Goal: Information Seeking & Learning: Learn about a topic

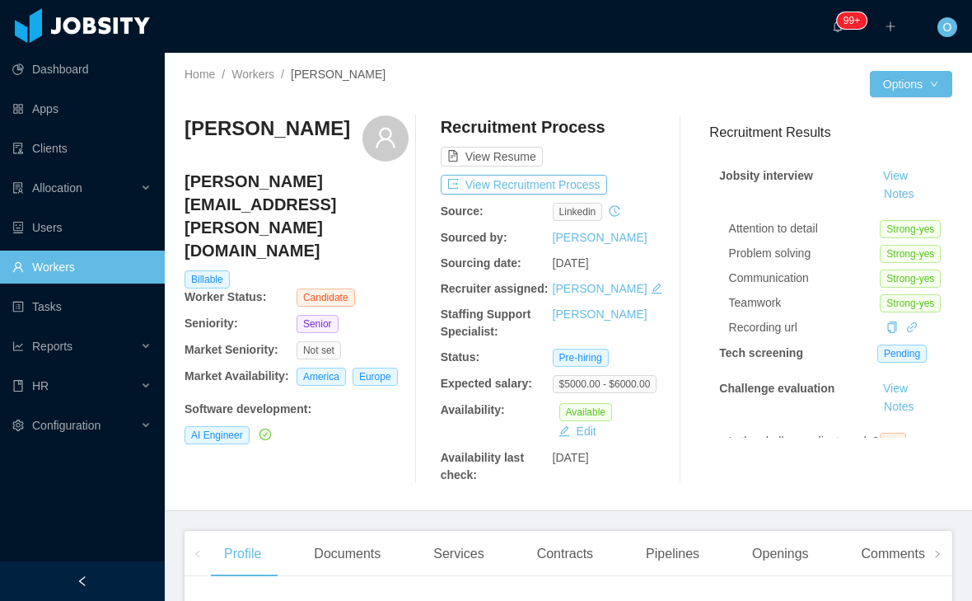
click at [921, 185] on button "Notes" at bounding box center [899, 195] width 44 height 20
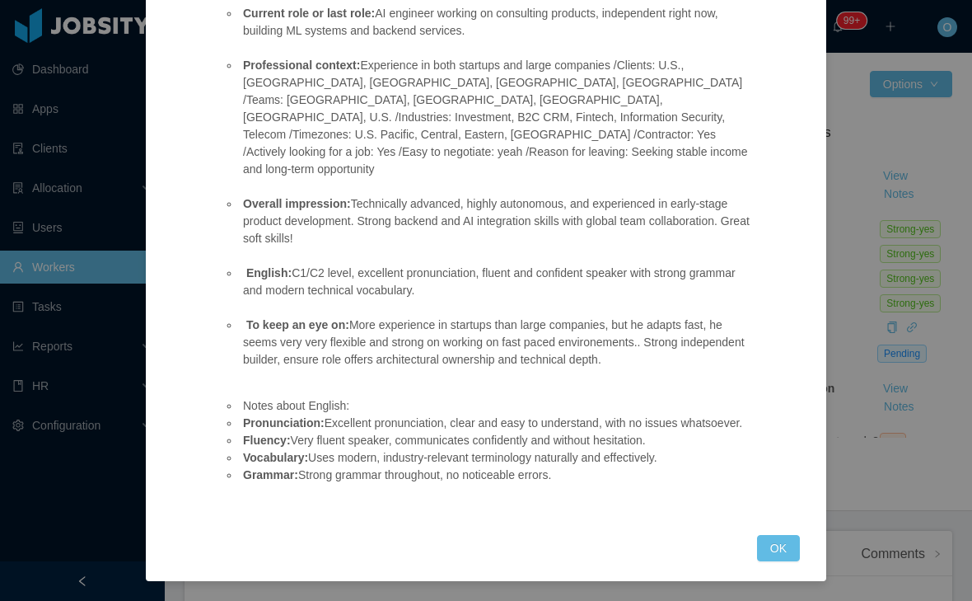
scroll to position [356, 0]
click at [777, 548] on button "OK" at bounding box center [778, 548] width 43 height 26
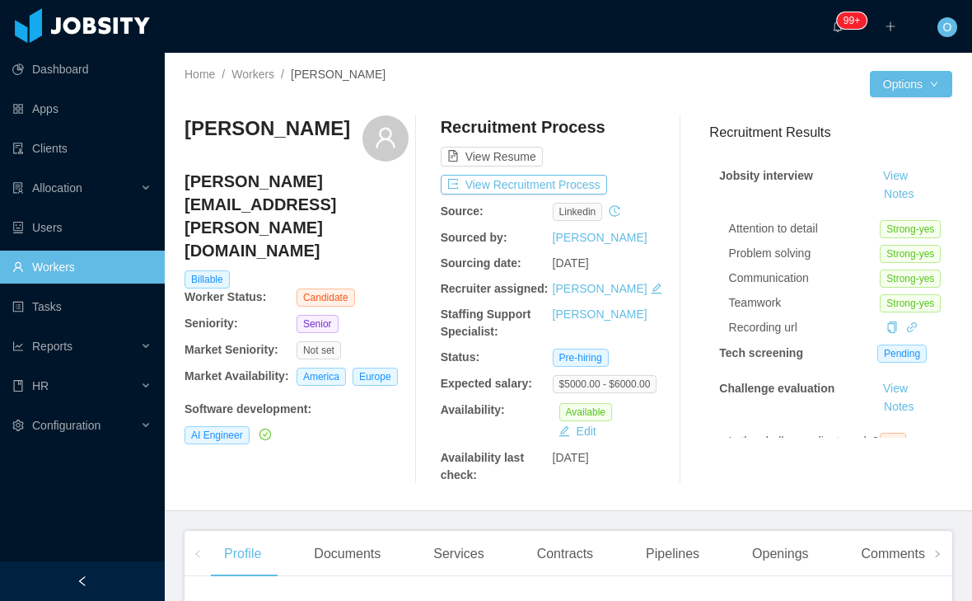
scroll to position [0, 0]
click at [918, 320] on link at bounding box center [912, 326] width 12 height 13
click at [913, 321] on icon "icon: link" at bounding box center [912, 327] width 12 height 12
click at [921, 185] on button "Notes" at bounding box center [899, 195] width 44 height 20
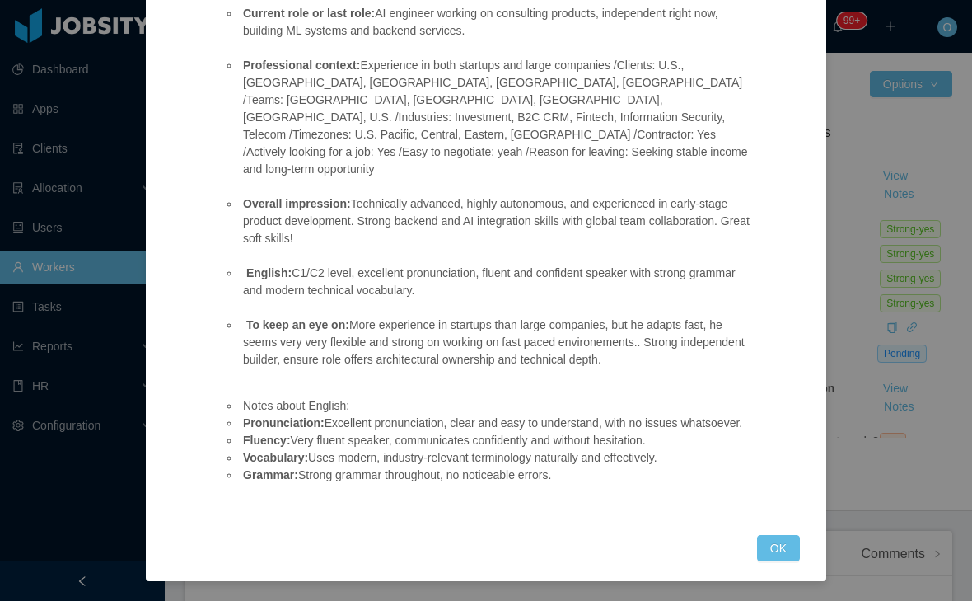
scroll to position [356, 0]
click at [781, 554] on button "OK" at bounding box center [778, 548] width 43 height 26
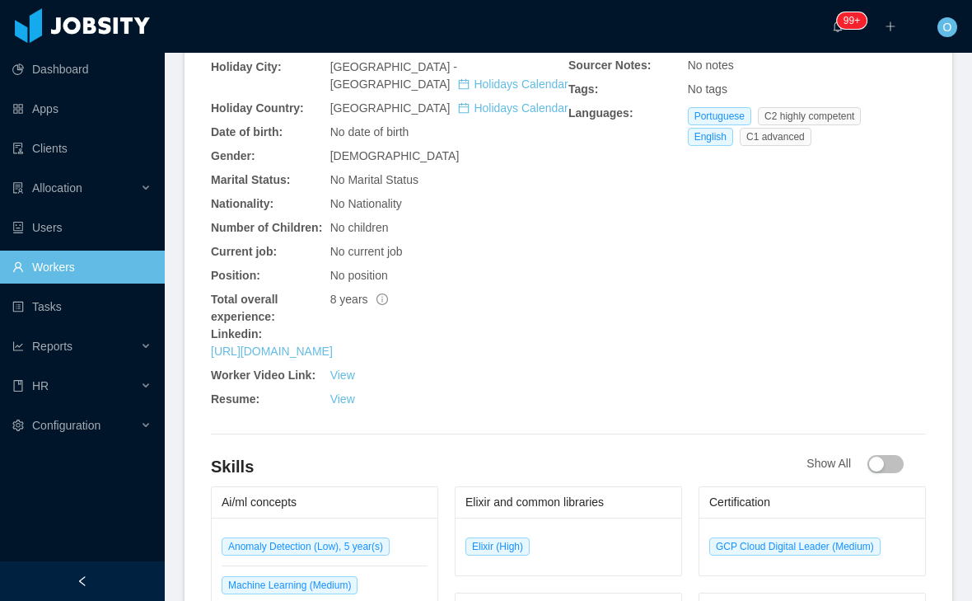
scroll to position [638, 0]
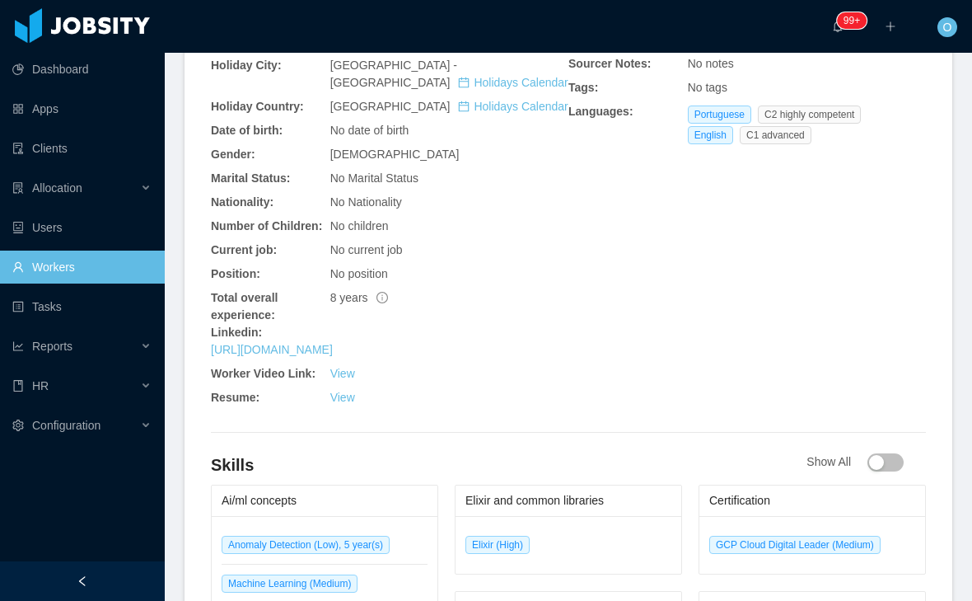
click at [333, 356] on link "https://www.linkedin.com/in/gawry" at bounding box center [272, 349] width 122 height 13
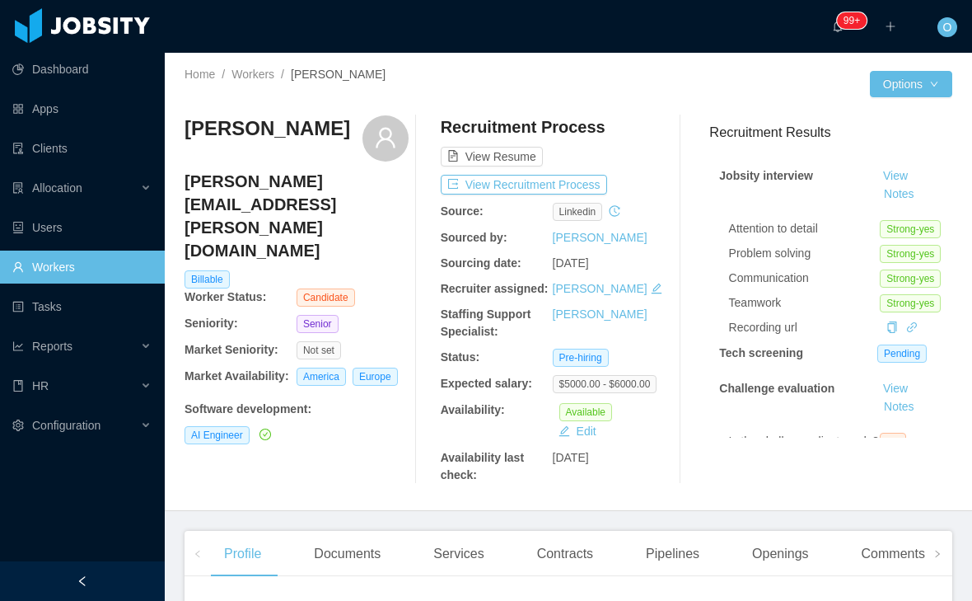
scroll to position [0, 0]
click at [891, 173] on link "View" at bounding box center [895, 175] width 36 height 13
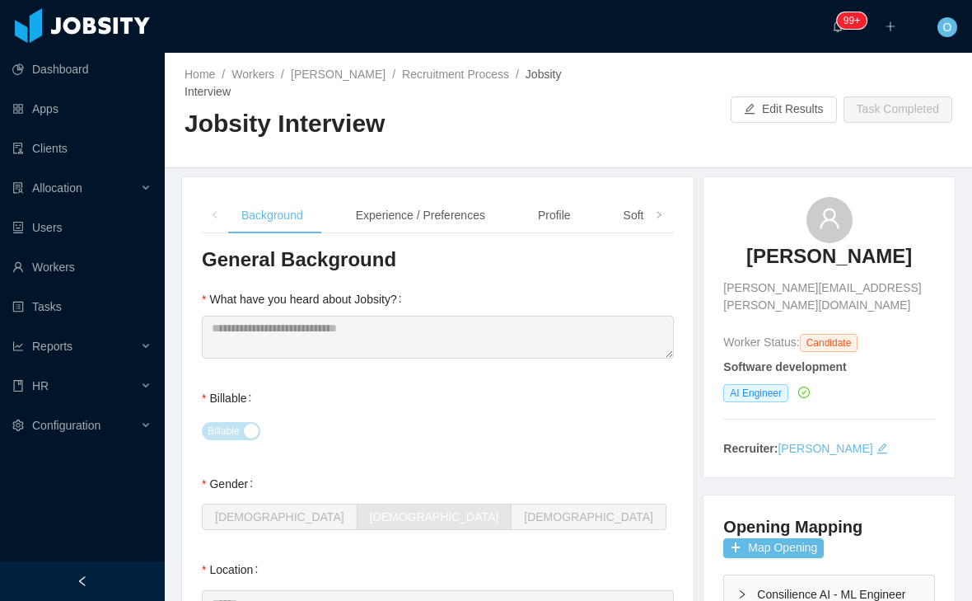
click at [454, 225] on div "Experience / Preferences" at bounding box center [421, 215] width 156 height 37
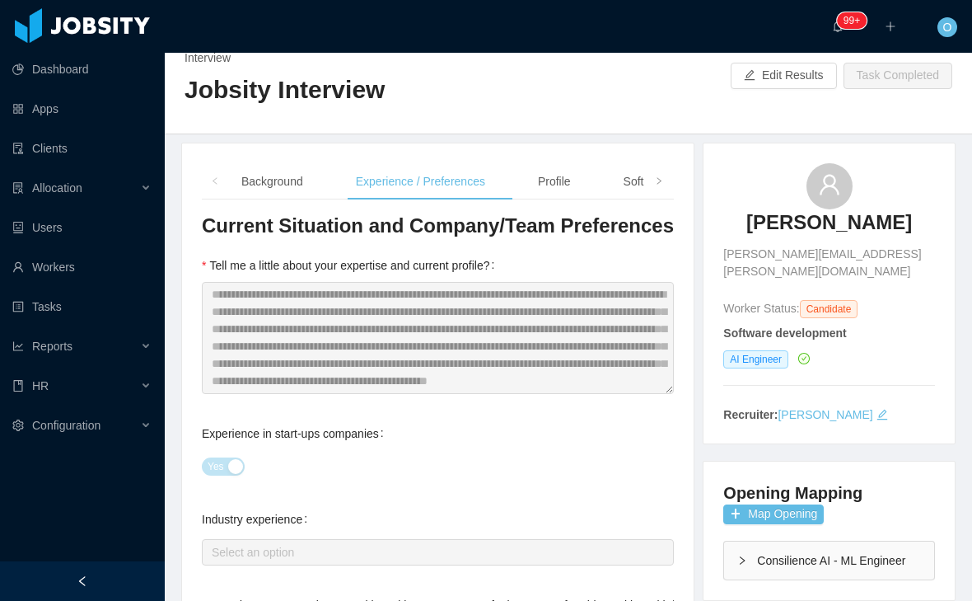
scroll to position [35, 0]
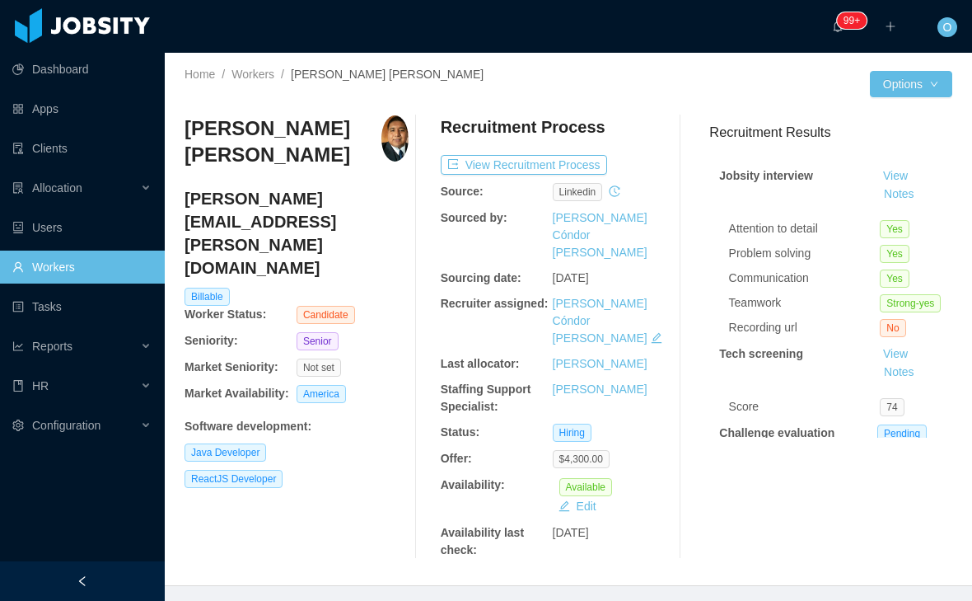
click at [587, 496] on button "Edit" at bounding box center [577, 506] width 51 height 20
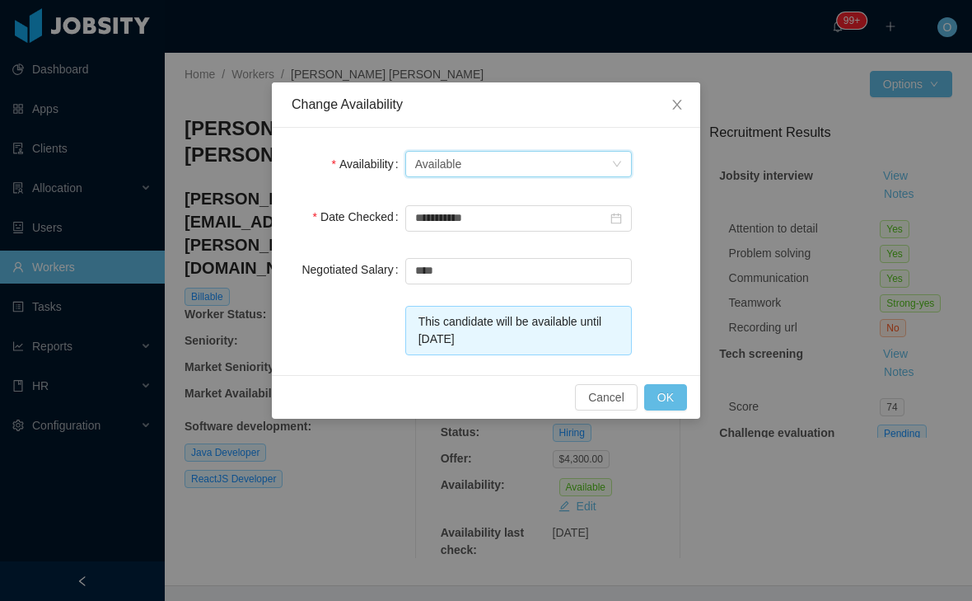
click at [599, 160] on div "Select one Available" at bounding box center [513, 164] width 196 height 25
click at [535, 227] on li "Not Available" at bounding box center [517, 223] width 227 height 26
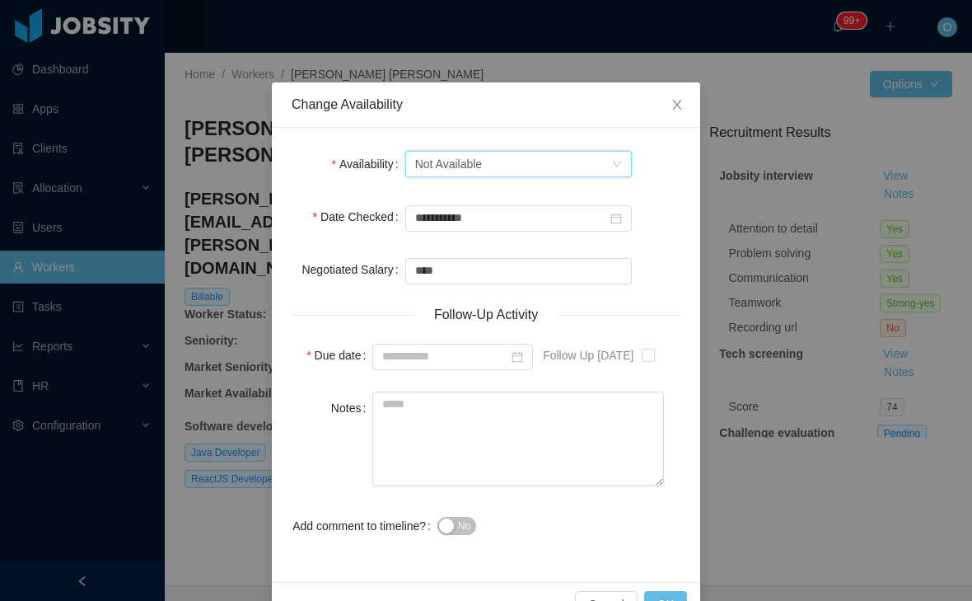
type input "**********"
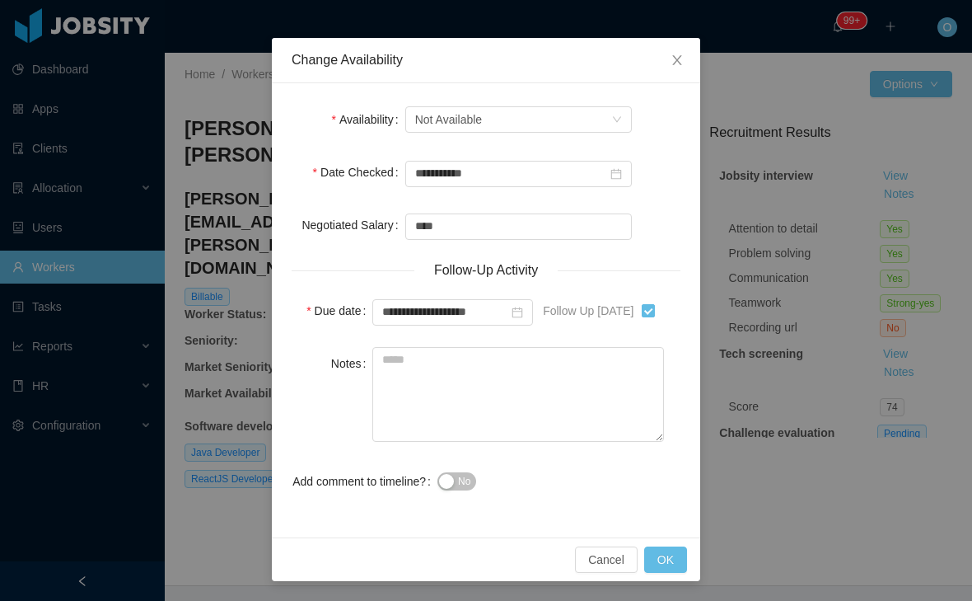
scroll to position [44, 0]
click at [662, 553] on button "OK" at bounding box center [665, 559] width 43 height 26
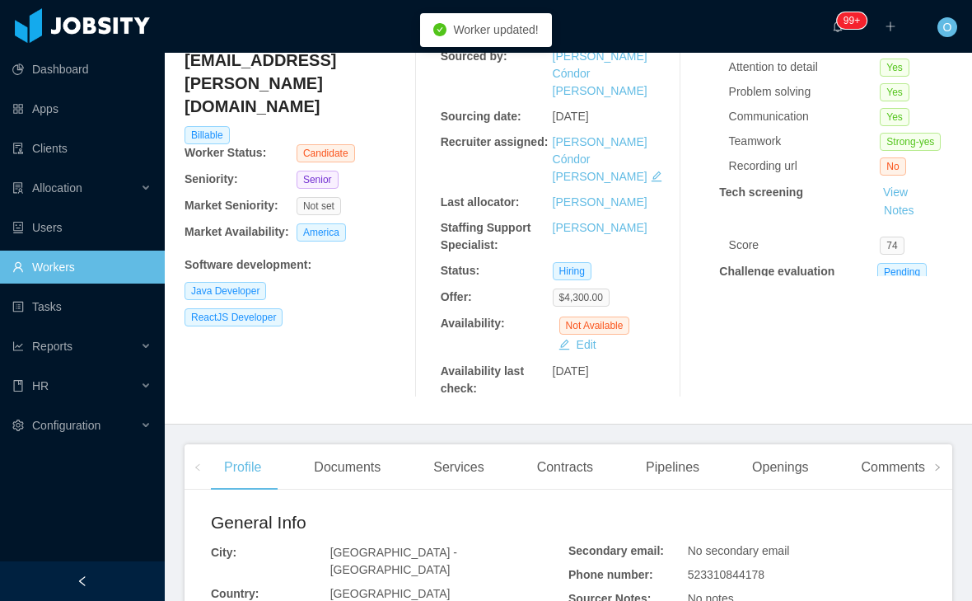
scroll to position [166, 0]
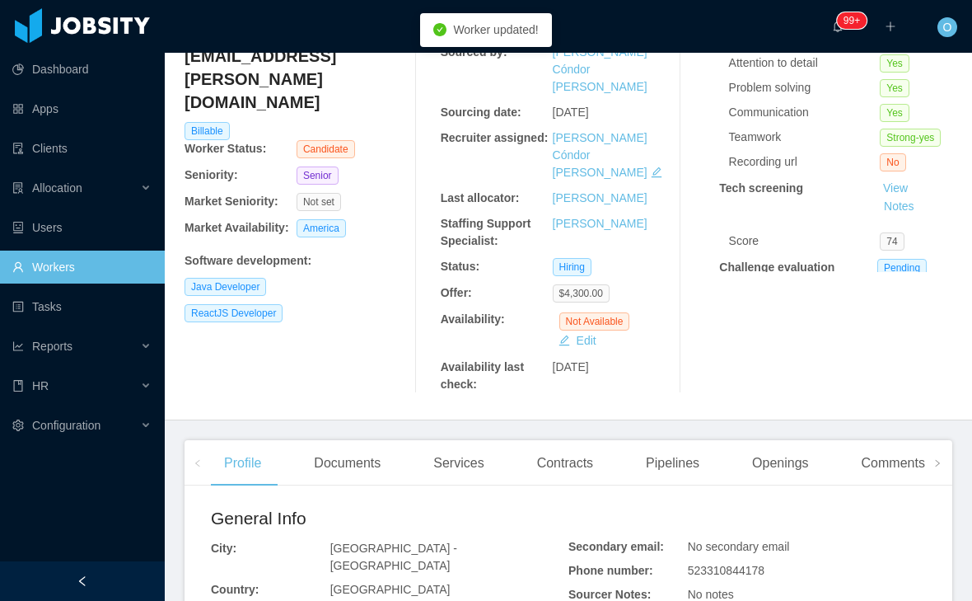
click at [189, 440] on span at bounding box center [198, 462] width 26 height 45
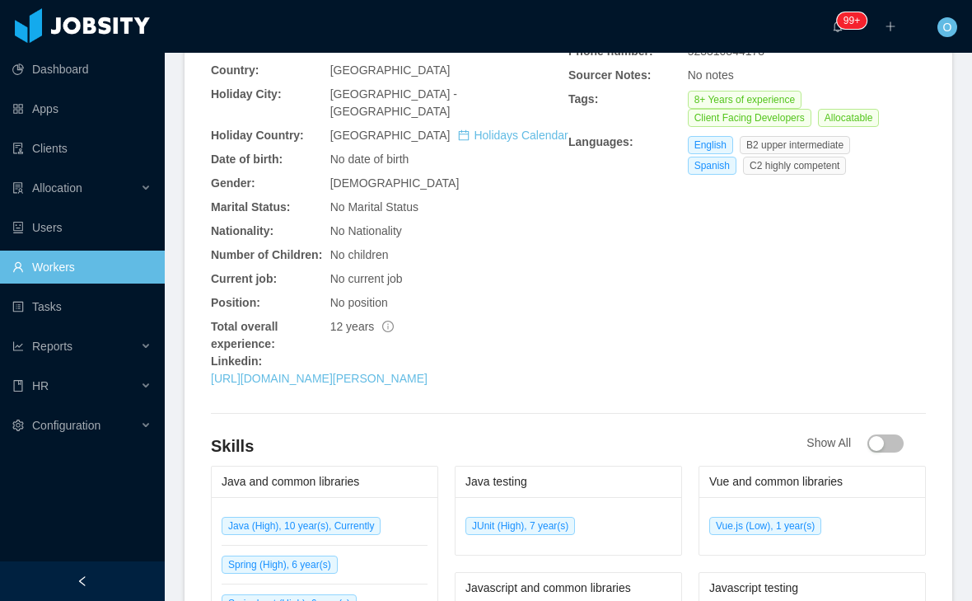
scroll to position [684, 0]
click at [399, 372] on link "https://www.linkedin.com/in/fernando-gonzalez-camacho-4207aa56" at bounding box center [319, 378] width 217 height 13
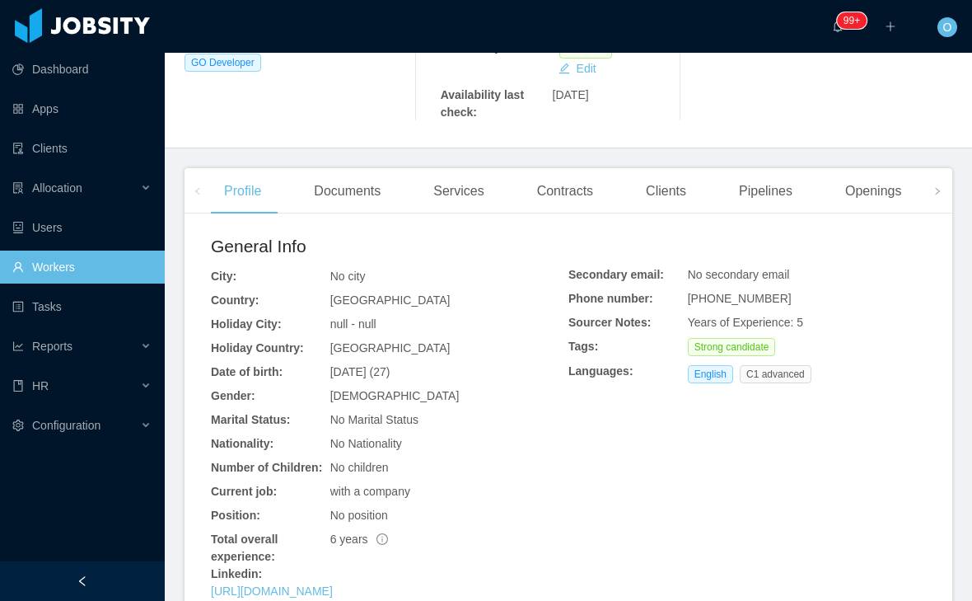
scroll to position [392, 0]
click at [362, 215] on div "Documents" at bounding box center [347, 192] width 93 height 46
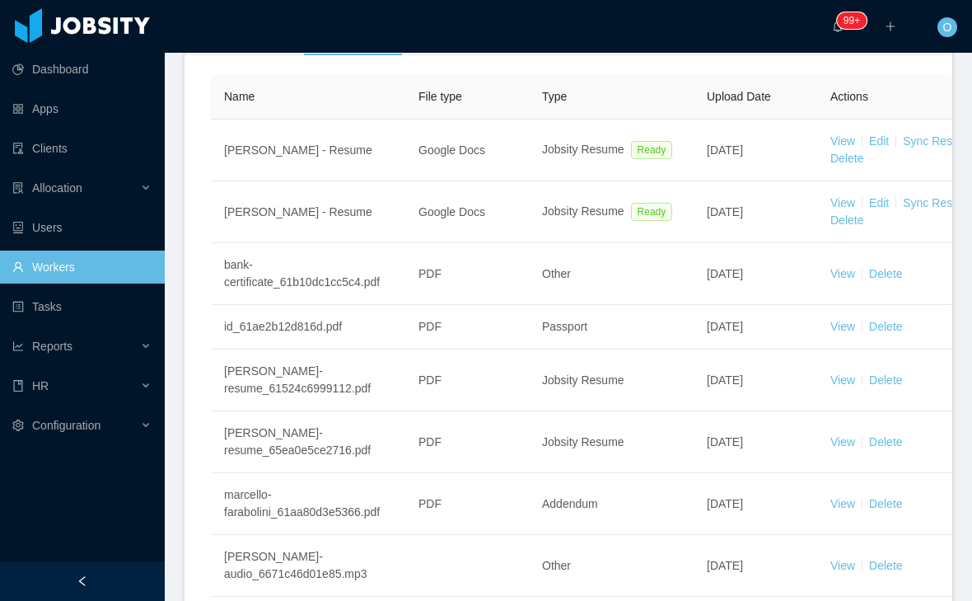
scroll to position [554, 0]
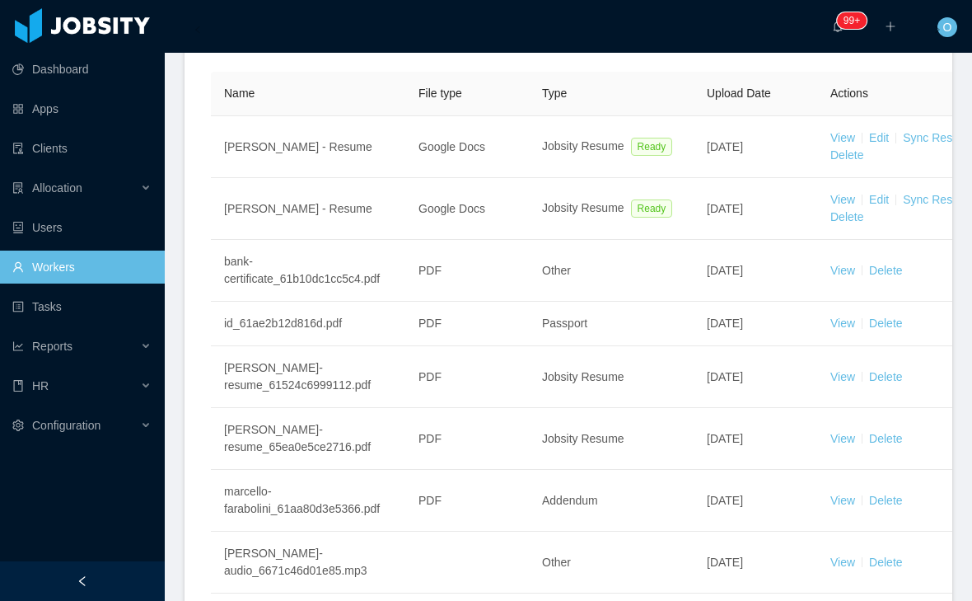
click at [830, 206] on link "View" at bounding box center [842, 199] width 25 height 13
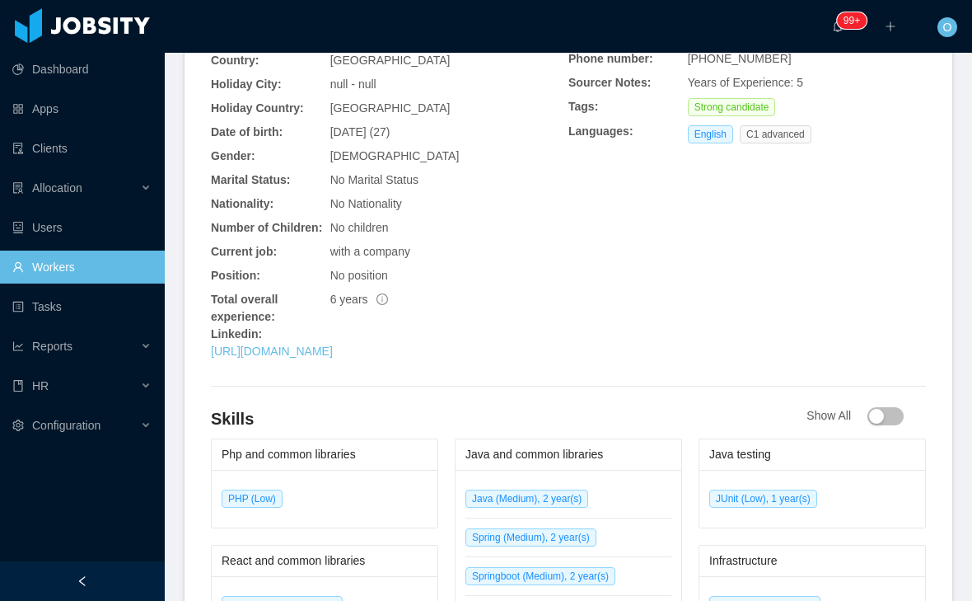
scroll to position [713, 0]
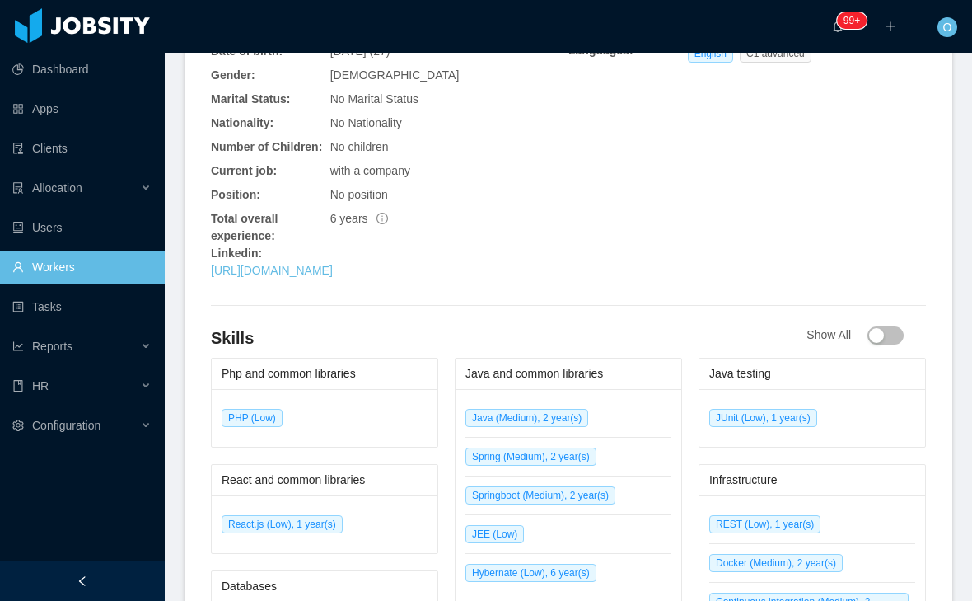
click at [333, 277] on link "[URL][DOMAIN_NAME]" at bounding box center [272, 270] width 122 height 13
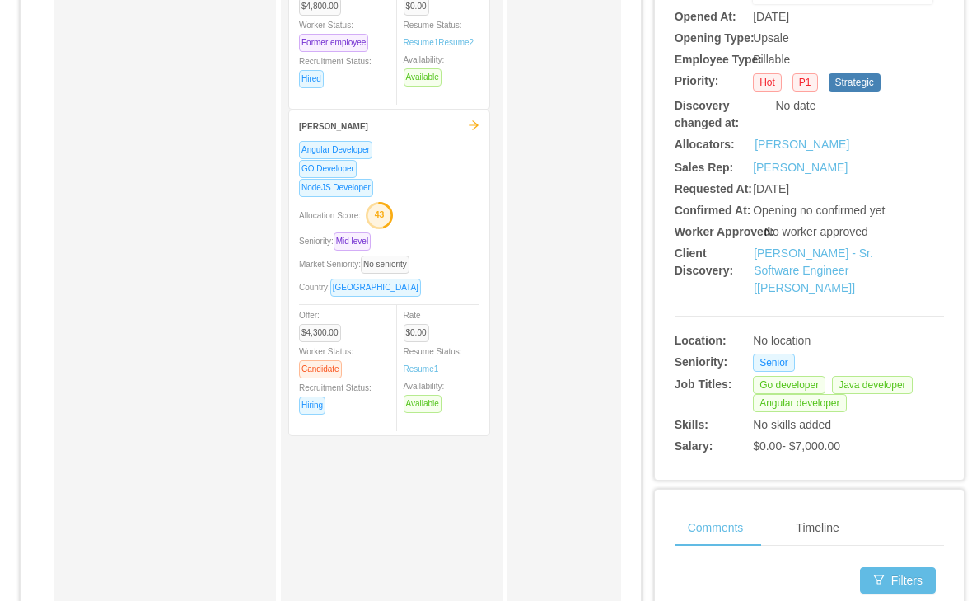
scroll to position [373, 0]
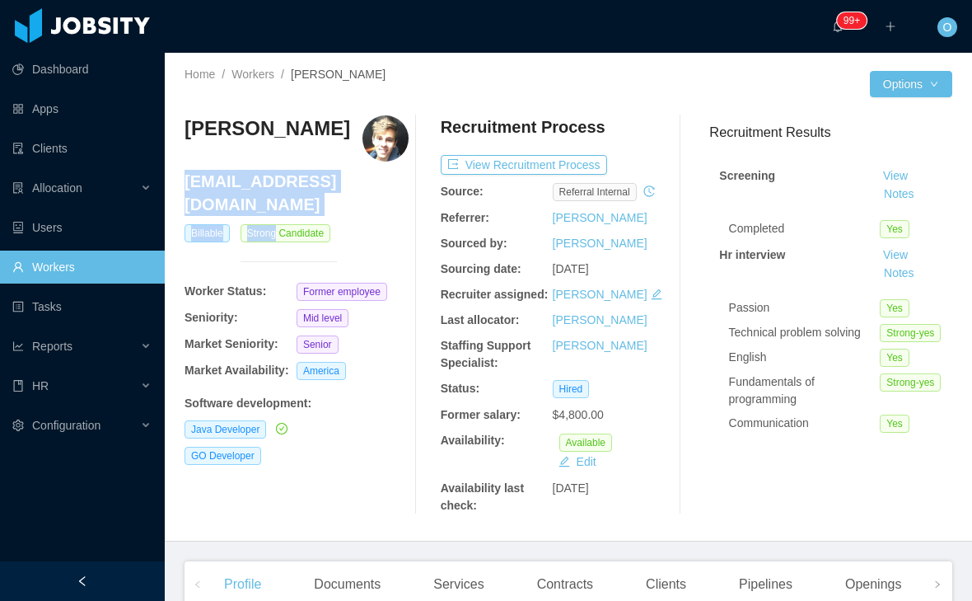
click at [311, 142] on h3 "[PERSON_NAME]" at bounding box center [268, 128] width 166 height 26
copy h4 "marcellofarabolini@gmail.c"
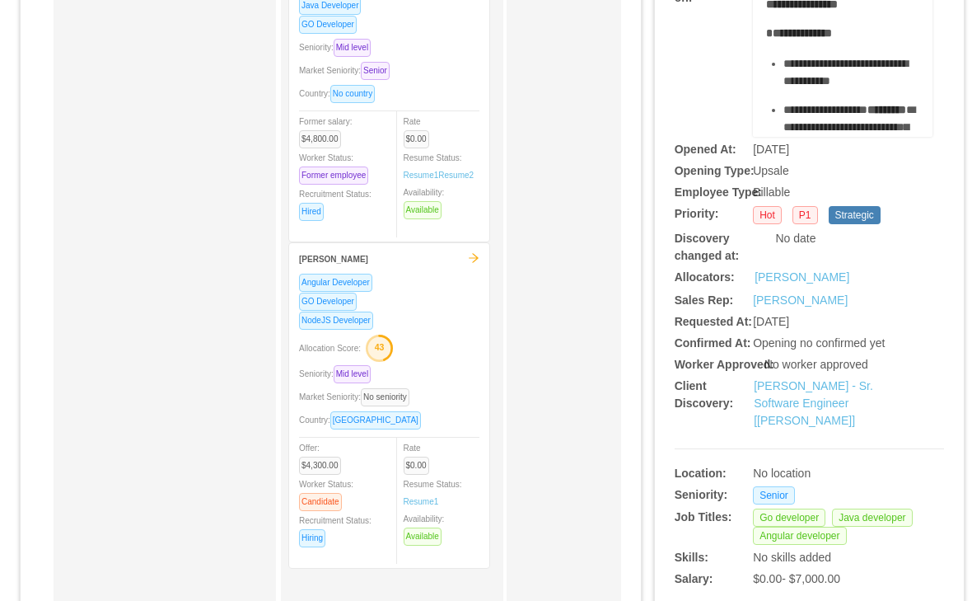
scroll to position [248, 0]
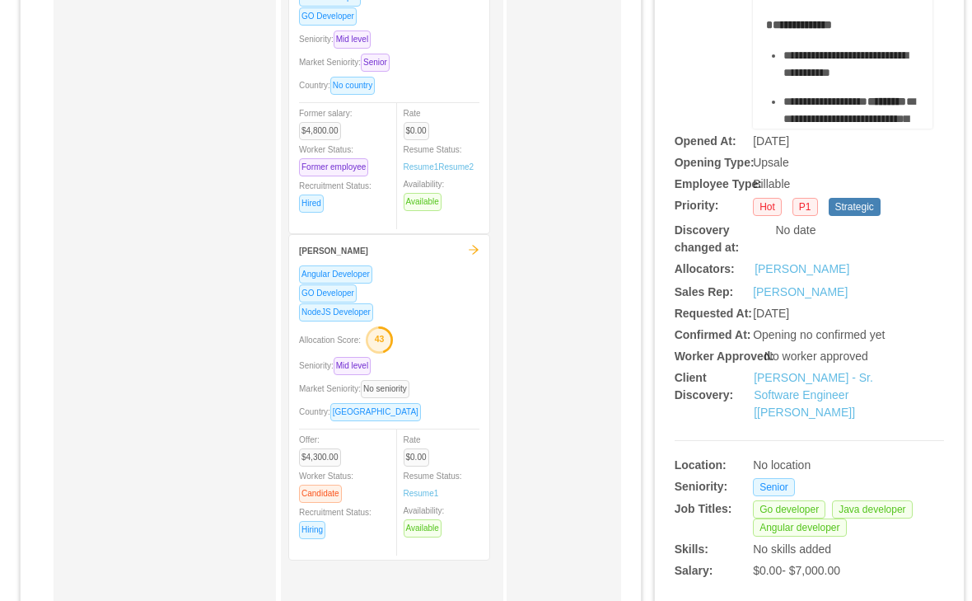
click at [823, 418] on link "[PERSON_NAME] - Sr. Software Engineer [[PERSON_NAME]]" at bounding box center [813, 395] width 119 height 48
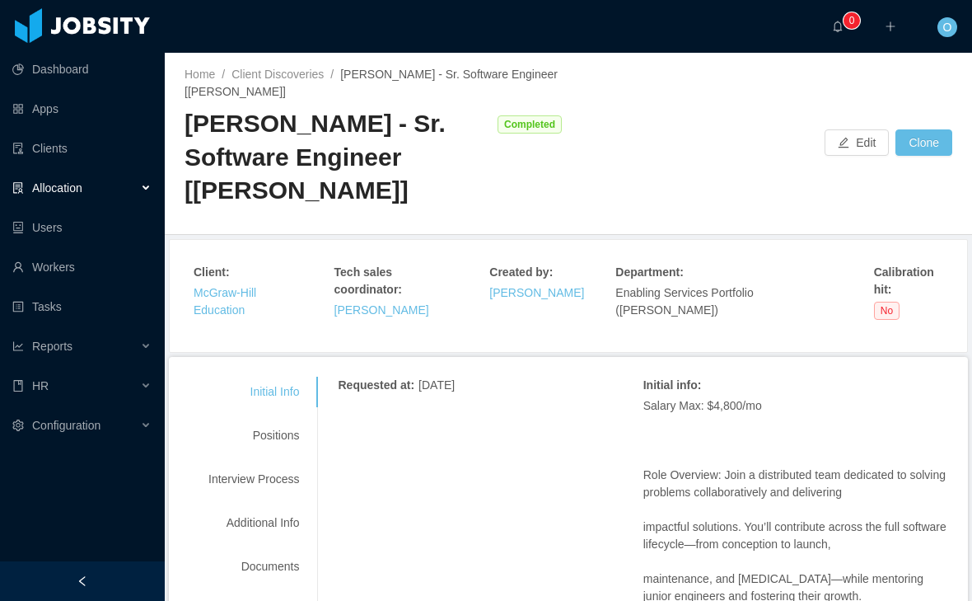
click at [274, 442] on div "Positions" at bounding box center [254, 435] width 130 height 30
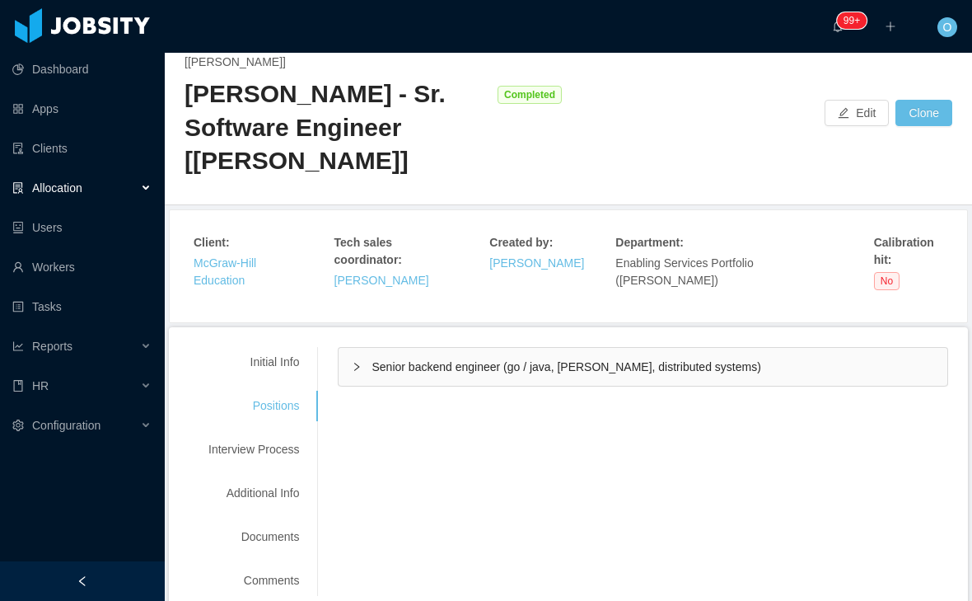
scroll to position [29, 0]
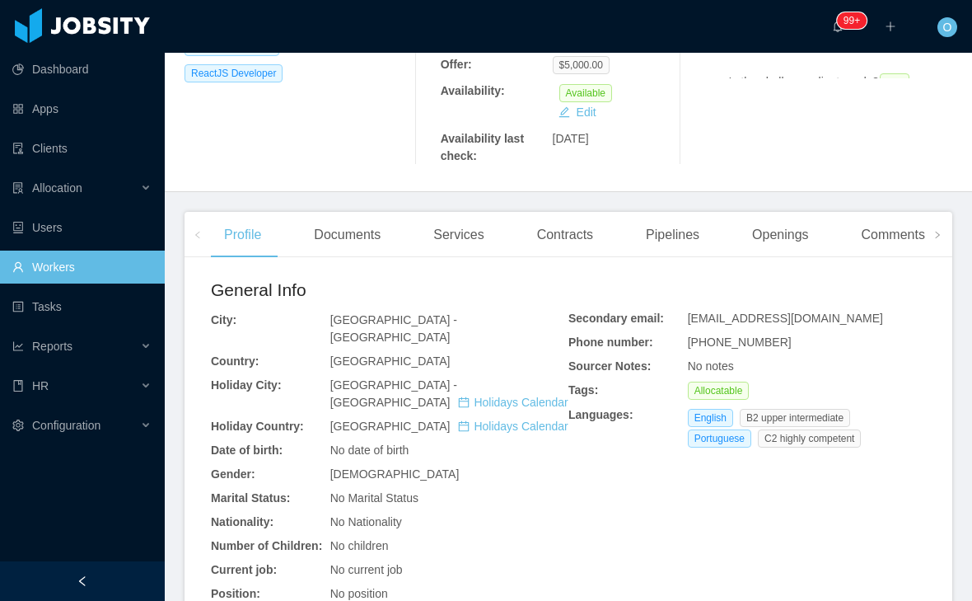
scroll to position [361, 0]
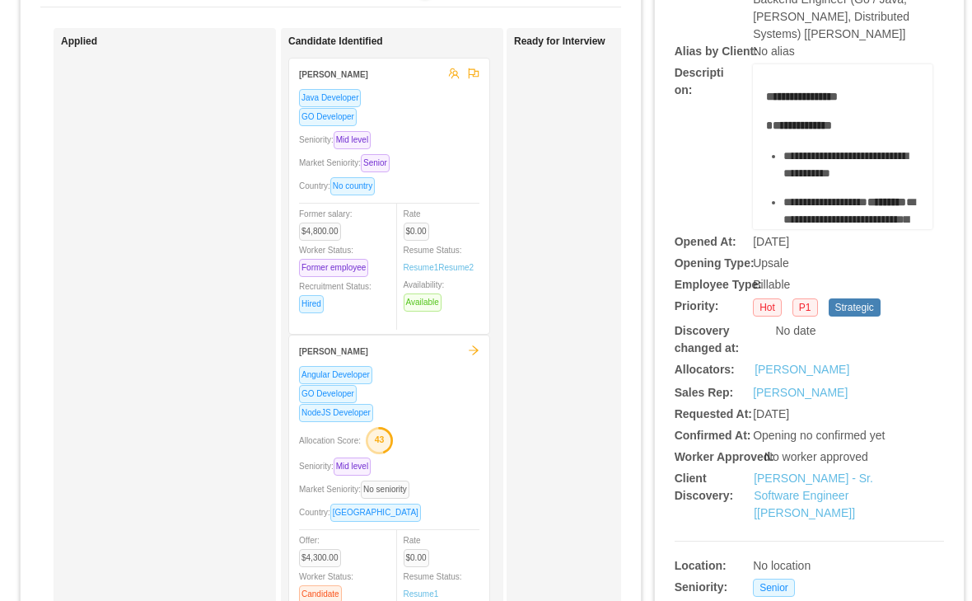
scroll to position [283, 0]
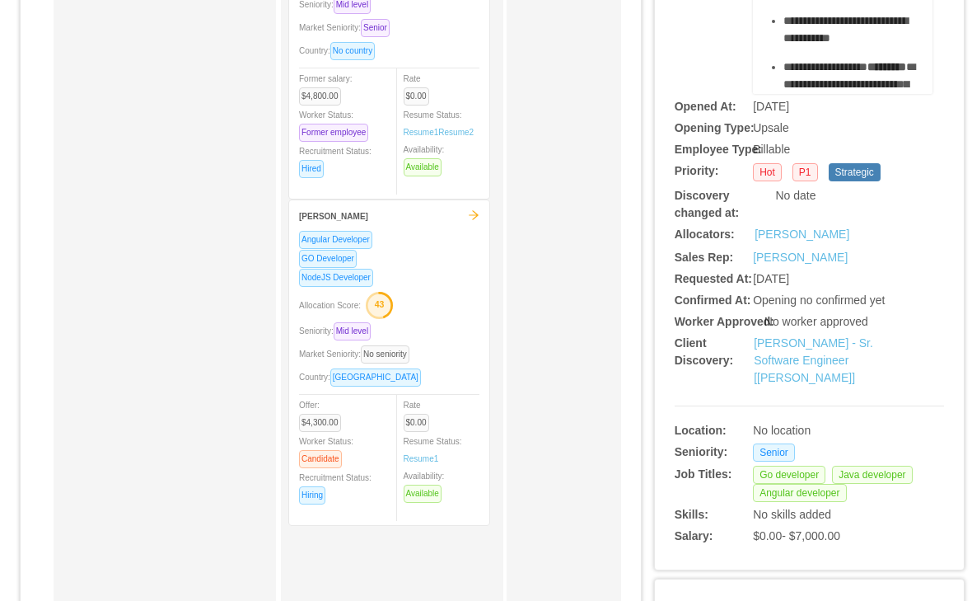
click at [808, 384] on link "[PERSON_NAME] - Sr. Software Engineer [[PERSON_NAME]]" at bounding box center [813, 360] width 119 height 48
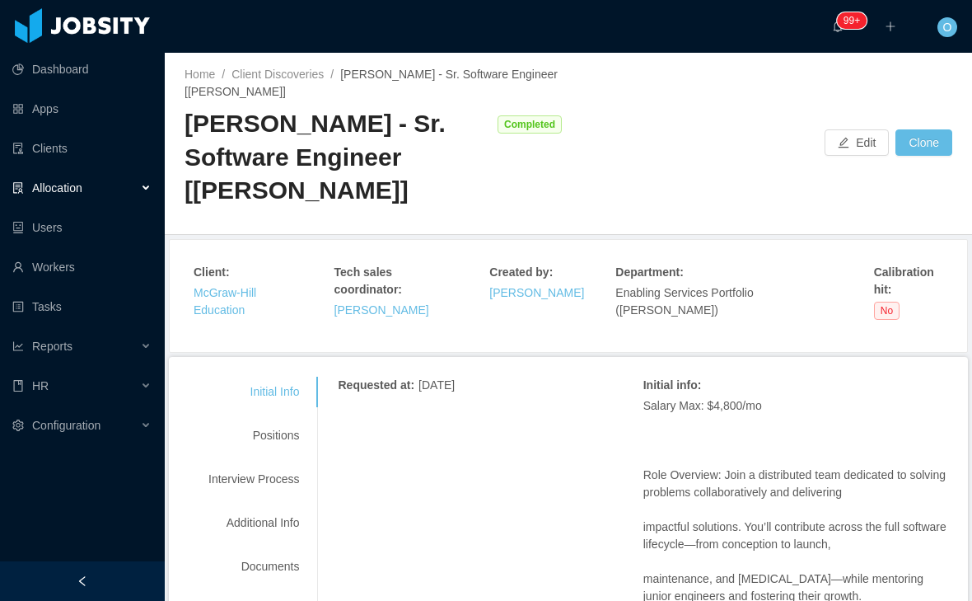
click at [288, 481] on div "Interview Process" at bounding box center [254, 479] width 130 height 30
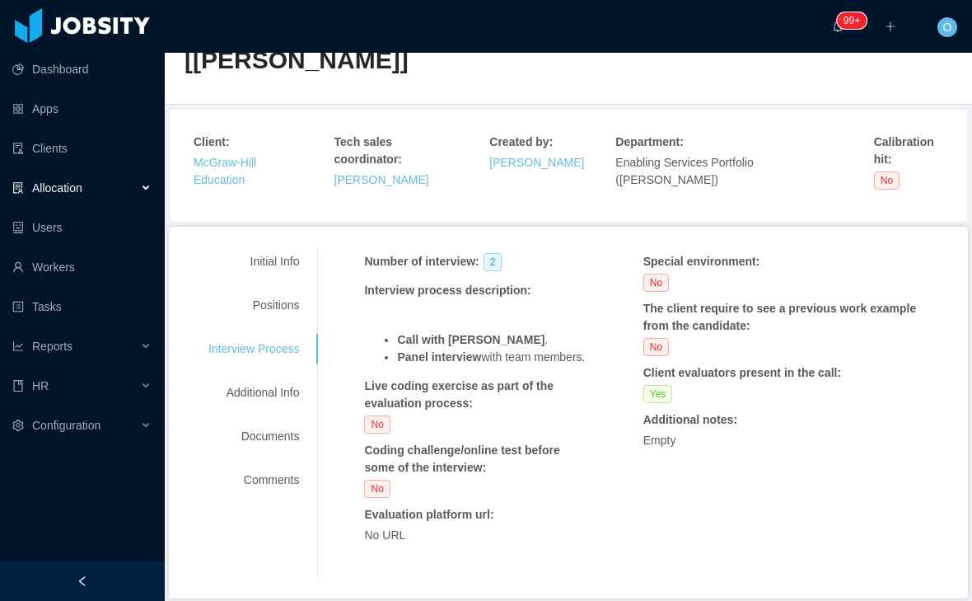
scroll to position [129, 0]
click at [294, 300] on div "Positions" at bounding box center [254, 306] width 130 height 30
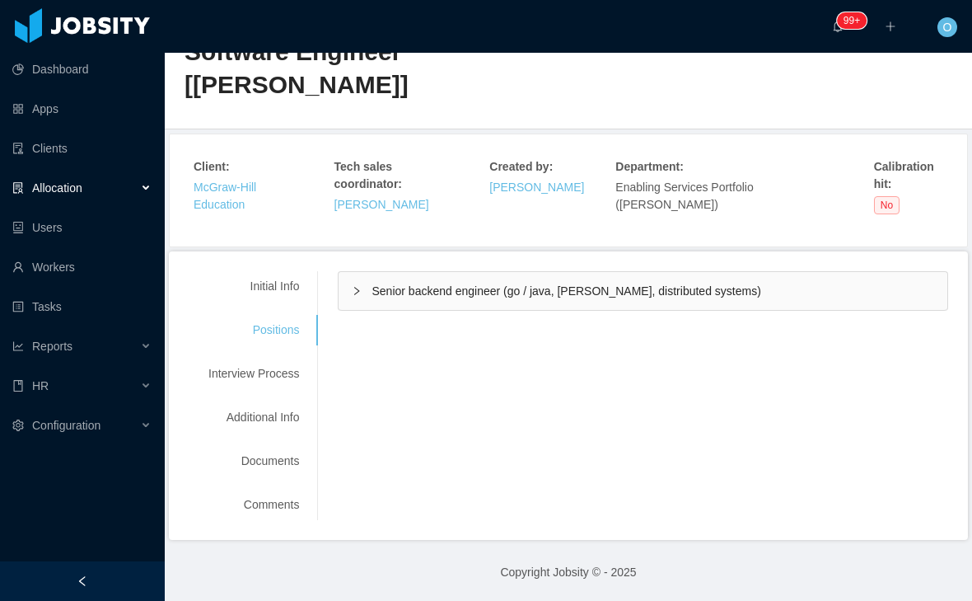
scroll to position [29, 0]
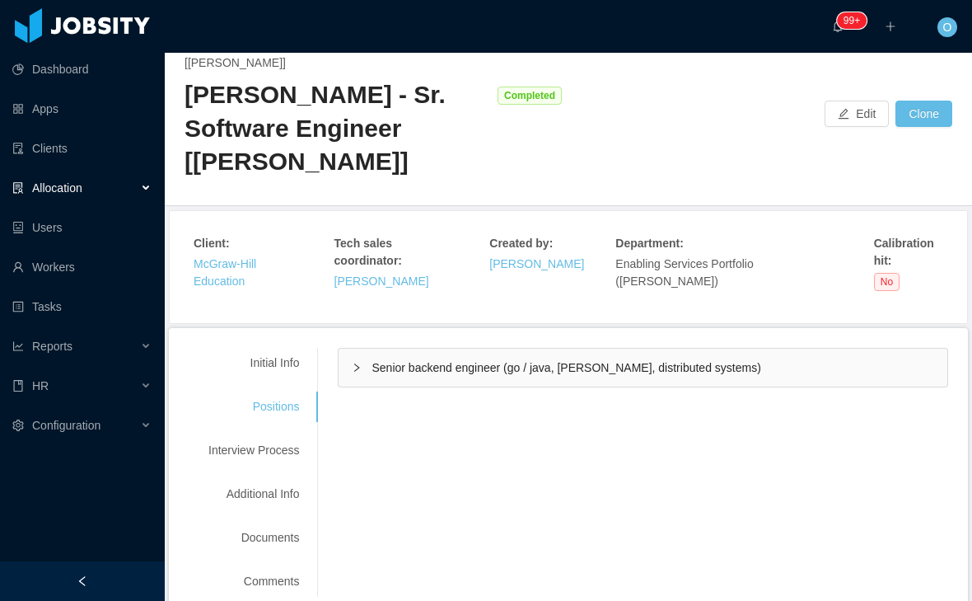
click at [362, 367] on icon "icon: right" at bounding box center [357, 367] width 10 height 10
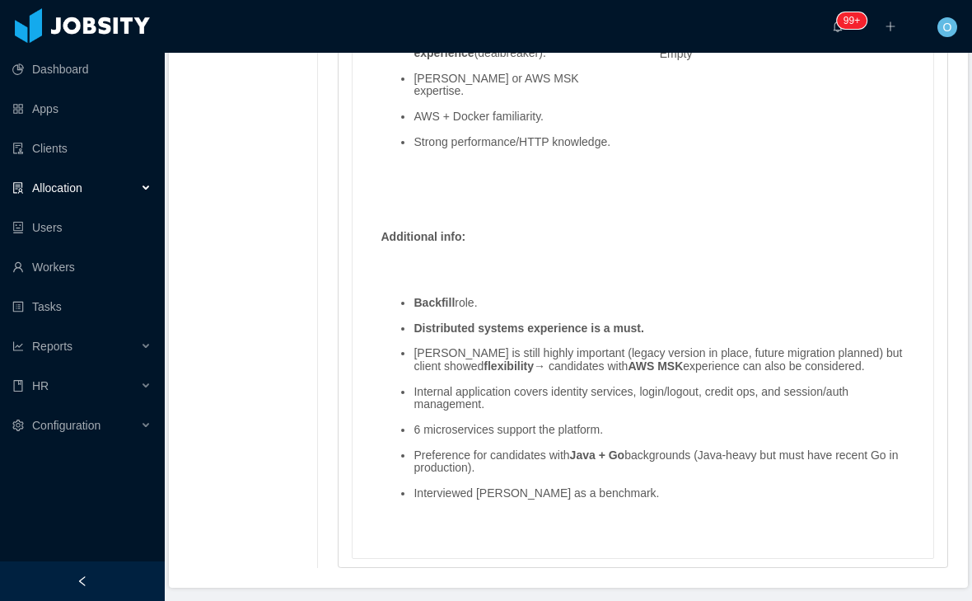
scroll to position [1816, 0]
